Goal: Book appointment/travel/reservation

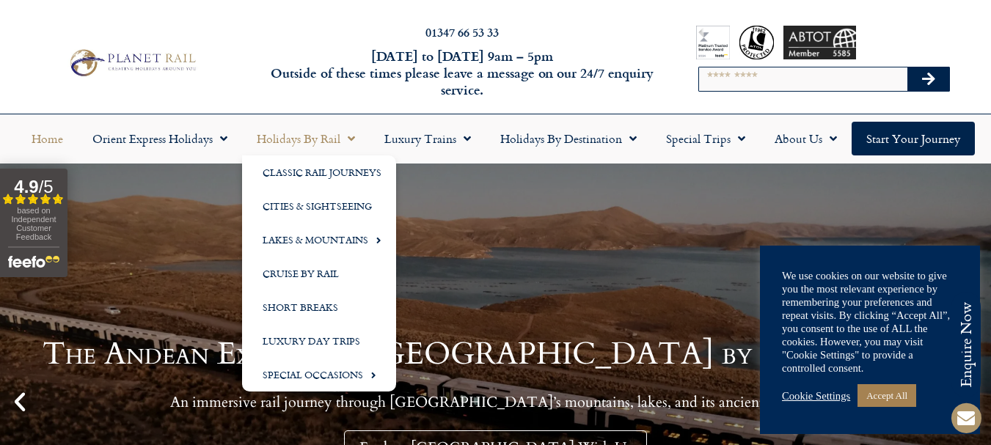
click at [357, 142] on link "Holidays by Rail" at bounding box center [306, 139] width 128 height 34
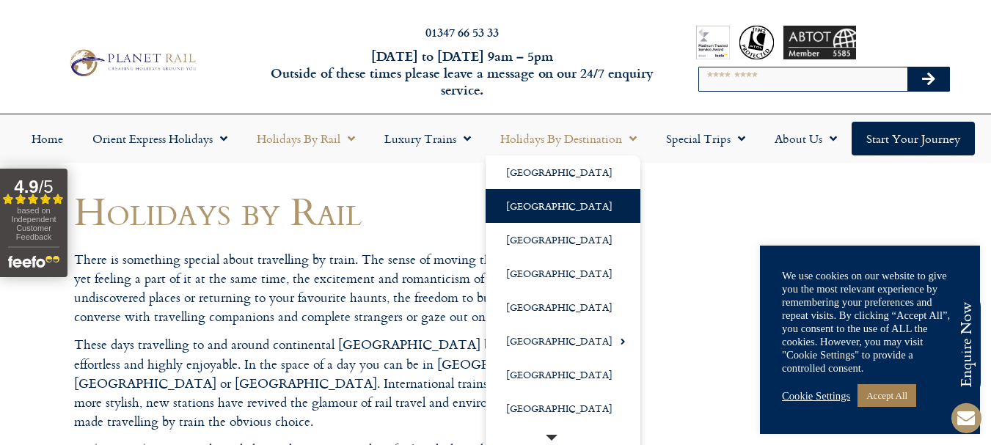
click at [536, 203] on link "[GEOGRAPHIC_DATA]" at bounding box center [563, 206] width 155 height 34
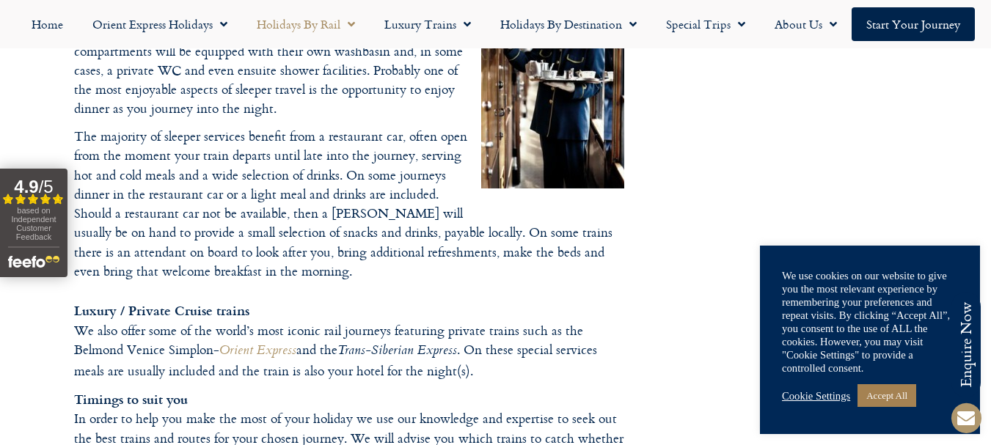
scroll to position [2275, 0]
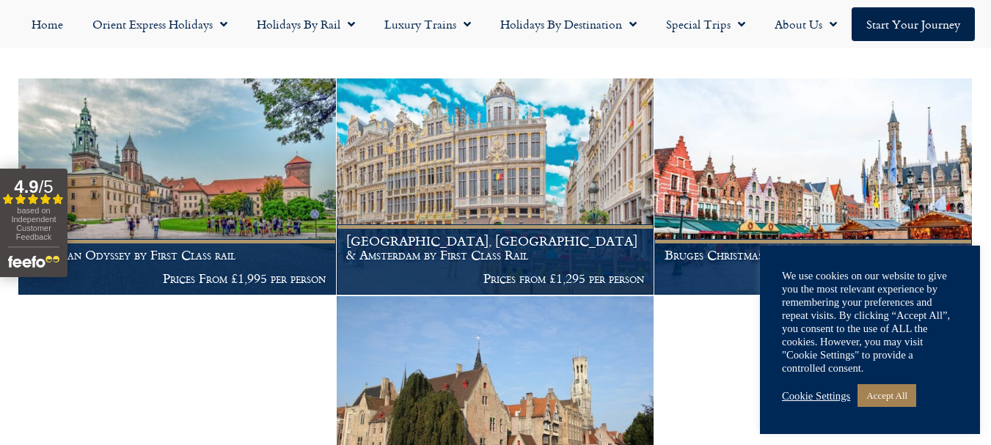
scroll to position [440, 0]
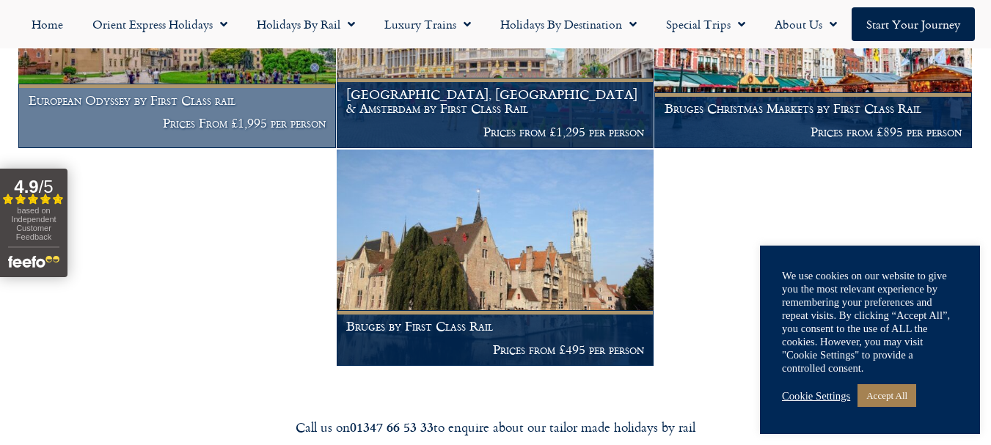
click at [178, 116] on p "Prices From £1,995 per person" at bounding box center [178, 123] width 298 height 15
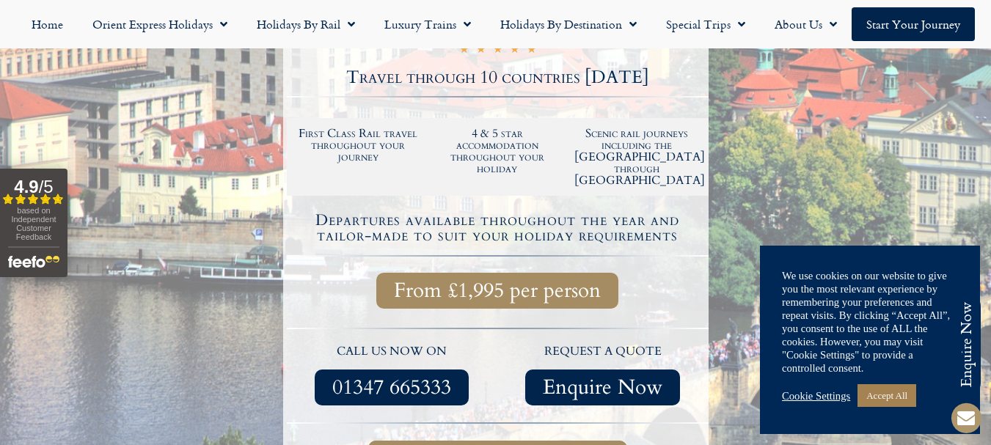
scroll to position [440, 0]
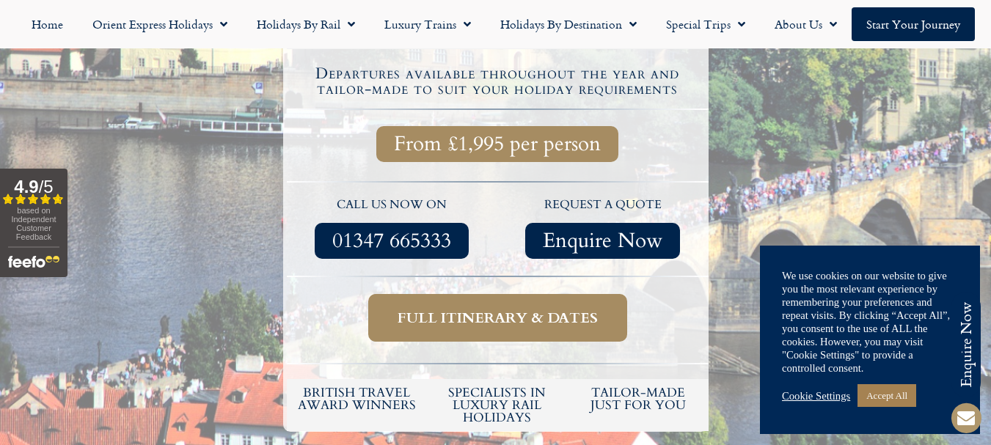
click at [594, 310] on span "Full itinerary & dates" at bounding box center [498, 318] width 200 height 18
click at [884, 396] on link "Accept All" at bounding box center [887, 396] width 59 height 23
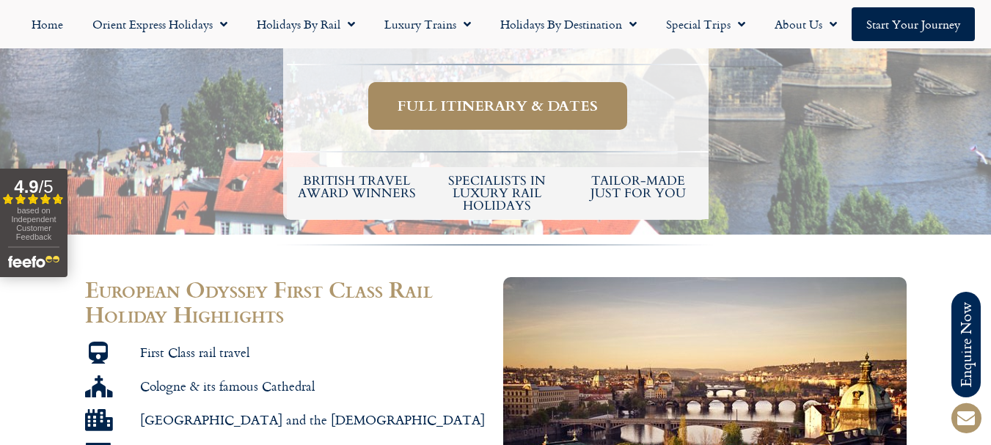
scroll to position [440, 0]
